Goal: Task Accomplishment & Management: Manage account settings

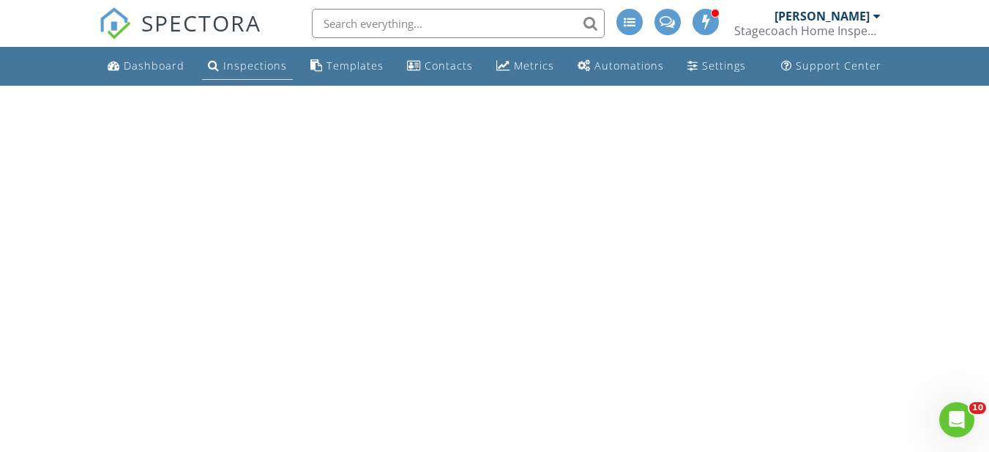
click at [247, 66] on div "Inspections" at bounding box center [255, 66] width 64 height 14
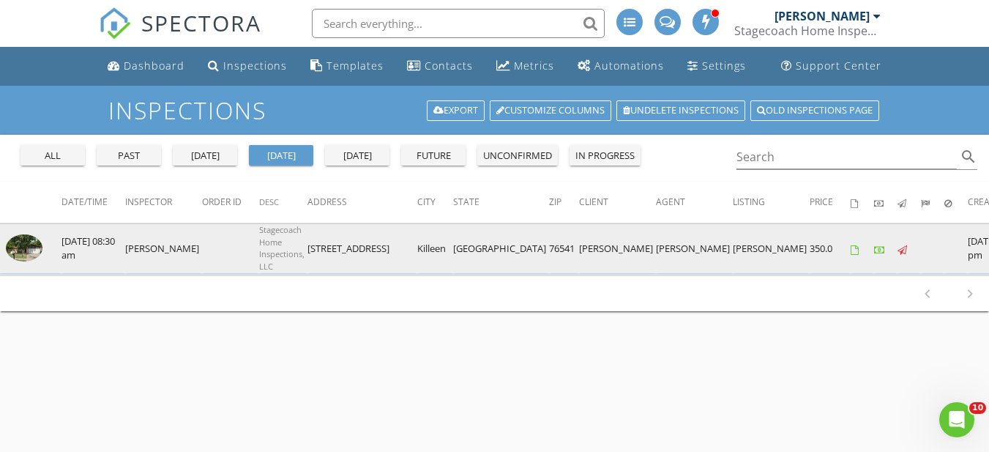
click at [23, 245] on img at bounding box center [24, 248] width 37 height 28
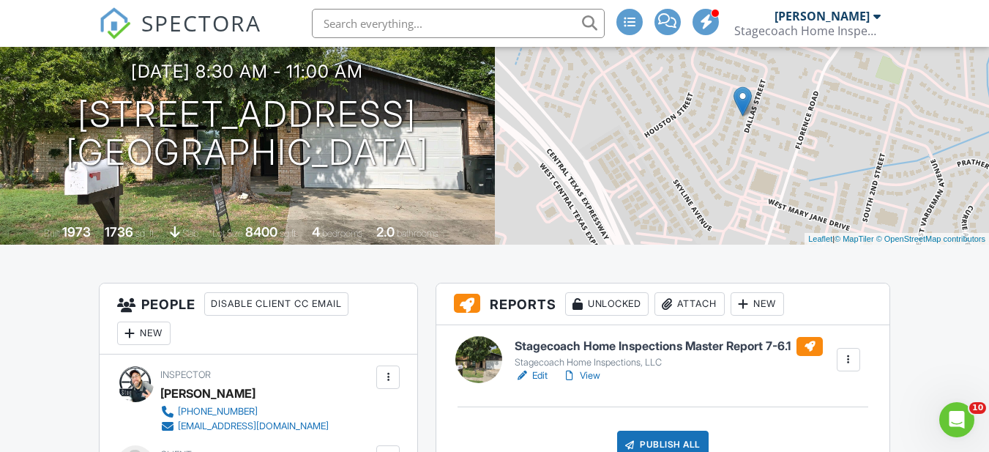
click at [540, 373] on link "Edit" at bounding box center [531, 375] width 33 height 15
